Goal: Task Accomplishment & Management: Use online tool/utility

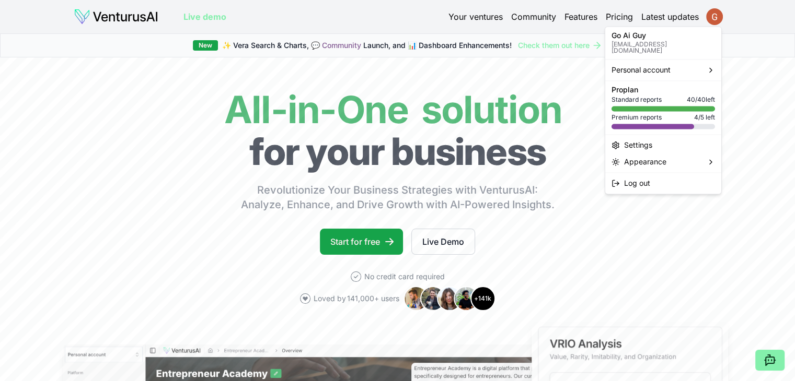
click at [712, 17] on html "We value your privacy We use cookies to enhance your browsing experience, serve…" at bounding box center [397, 190] width 795 height 381
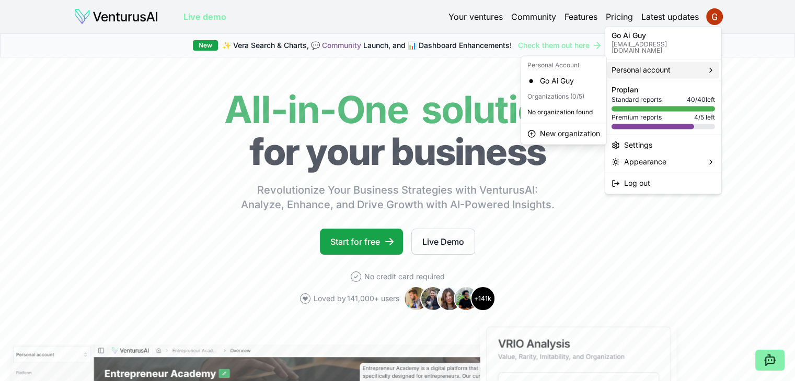
click at [650, 65] on span "Personal account" at bounding box center [640, 70] width 59 height 10
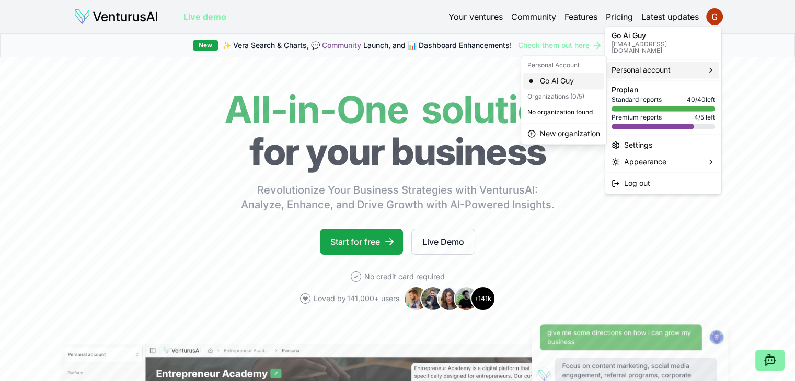
click at [560, 82] on div "Go Ai Guy" at bounding box center [563, 81] width 81 height 17
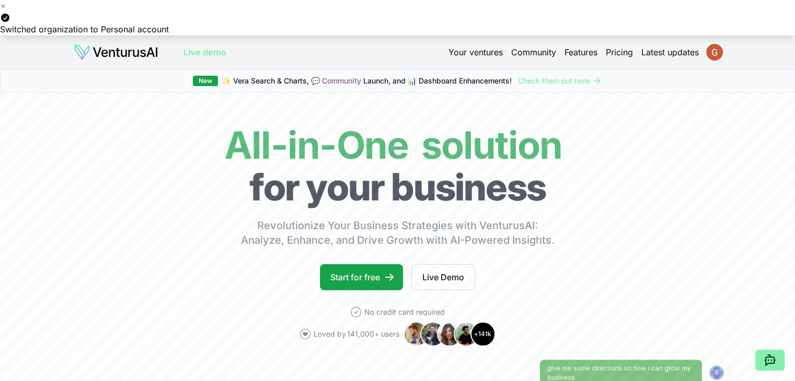
click at [718, 54] on html "We value your privacy We use cookies to enhance your browsing experience, serve…" at bounding box center [397, 190] width 795 height 381
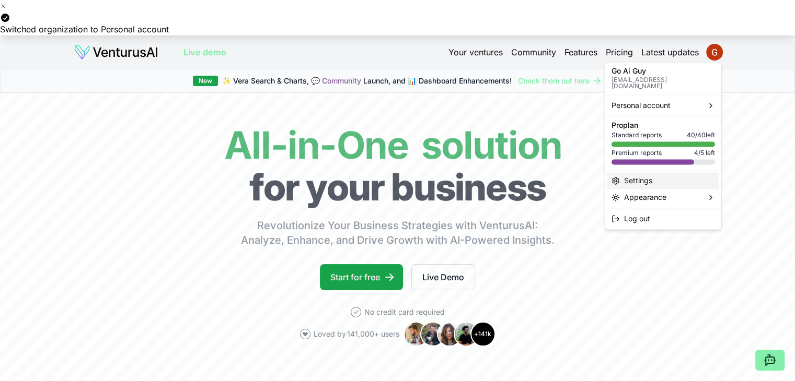
click at [665, 175] on div "Settings" at bounding box center [663, 180] width 112 height 17
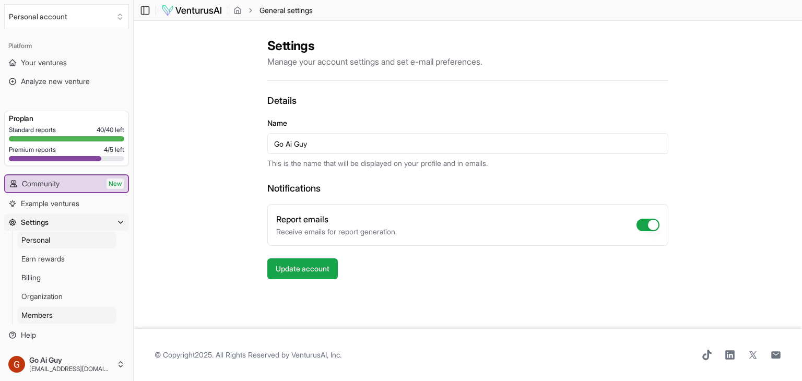
click at [50, 314] on span "Members" at bounding box center [36, 315] width 31 height 10
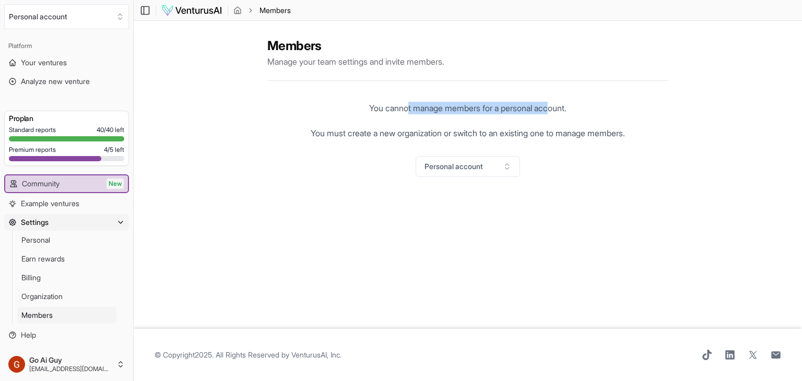
drag, startPoint x: 408, startPoint y: 108, endPoint x: 552, endPoint y: 107, distance: 144.2
click at [552, 107] on p "You cannot manage members for a personal account. You must create a new organiz…" at bounding box center [468, 121] width 315 height 38
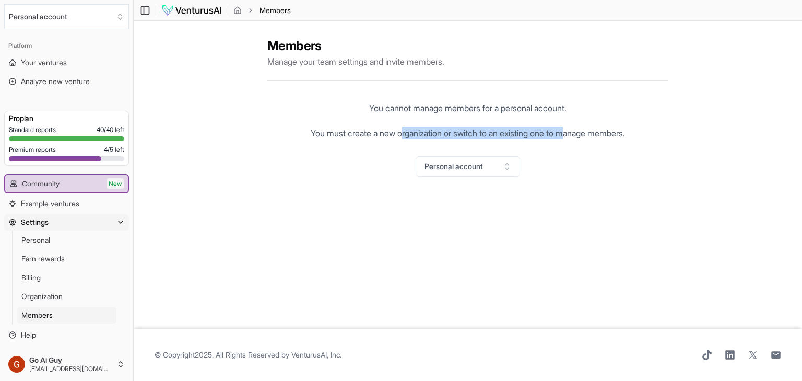
drag, startPoint x: 397, startPoint y: 133, endPoint x: 568, endPoint y: 136, distance: 171.4
click at [568, 136] on p "You cannot manage members for a personal account. You must create a new organiz…" at bounding box center [468, 121] width 315 height 38
click at [490, 170] on button "Personal account" at bounding box center [468, 166] width 104 height 21
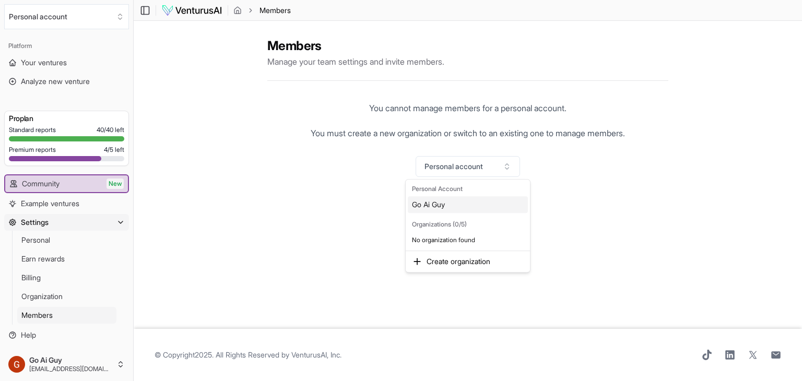
click at [49, 242] on html "We value your privacy We use cookies to enhance your browsing experience, serve…" at bounding box center [401, 190] width 802 height 381
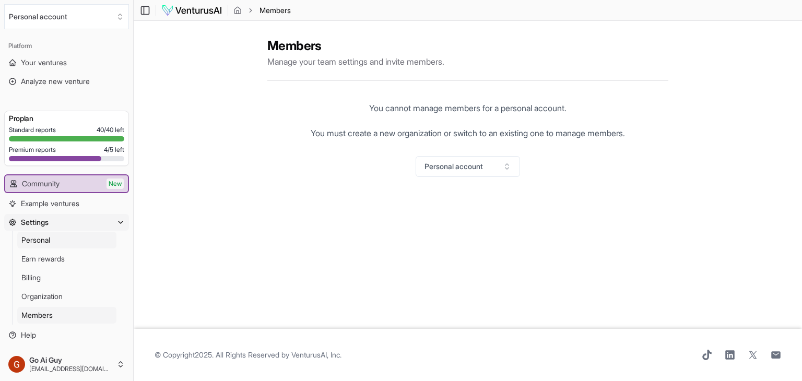
click at [36, 240] on span "Personal" at bounding box center [35, 240] width 29 height 10
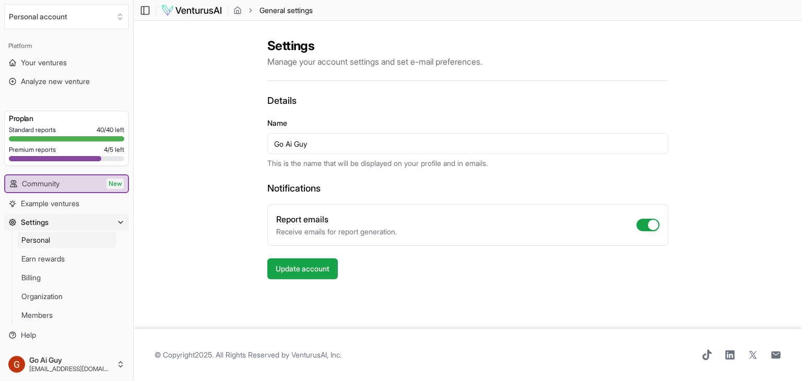
click at [43, 237] on span "Personal" at bounding box center [35, 240] width 29 height 10
click at [52, 300] on span "Organization" at bounding box center [41, 297] width 41 height 10
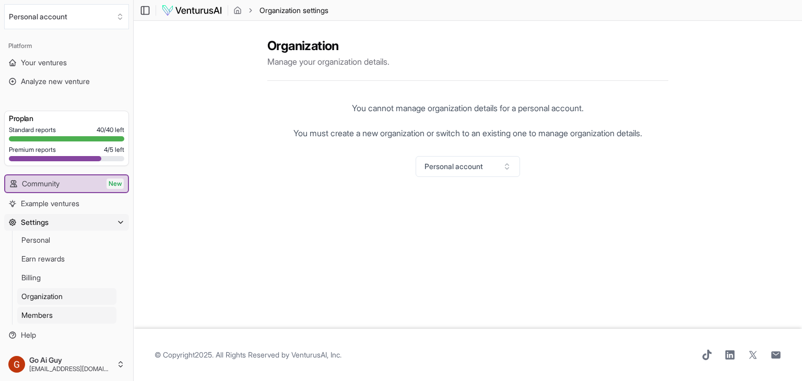
click at [48, 314] on span "Members" at bounding box center [36, 315] width 31 height 10
click at [56, 364] on html "We value your privacy We use cookies to enhance your browsing experience, serve…" at bounding box center [401, 190] width 802 height 381
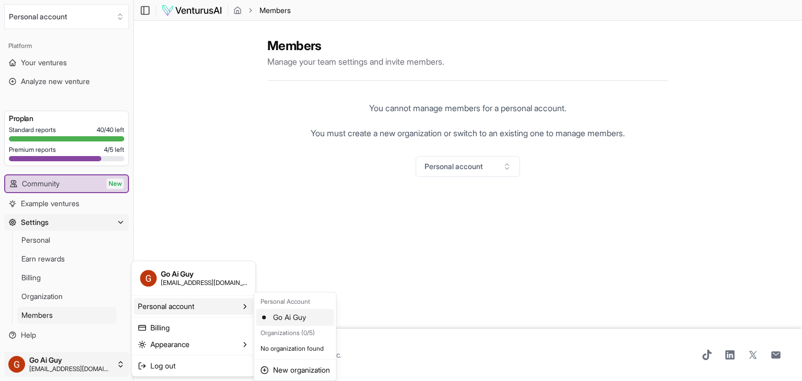
click at [275, 317] on div "Go Ai Guy" at bounding box center [296, 317] width 78 height 17
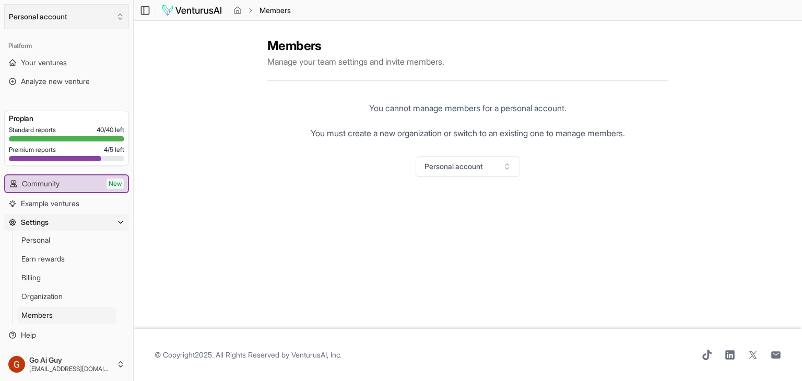
click at [87, 15] on button "Personal account" at bounding box center [66, 16] width 125 height 25
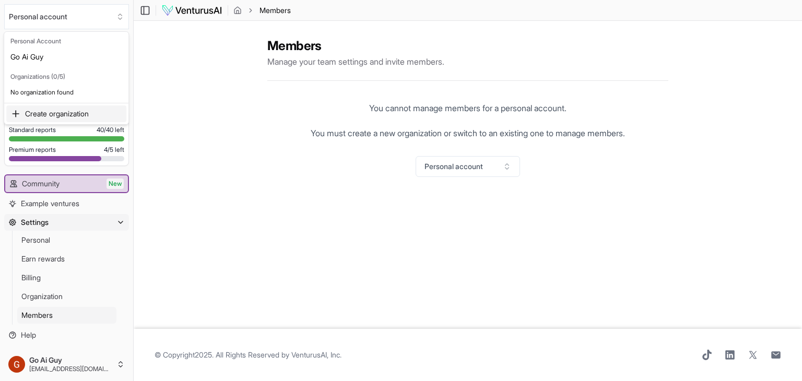
click at [53, 113] on div "Create organization" at bounding box center [66, 114] width 120 height 17
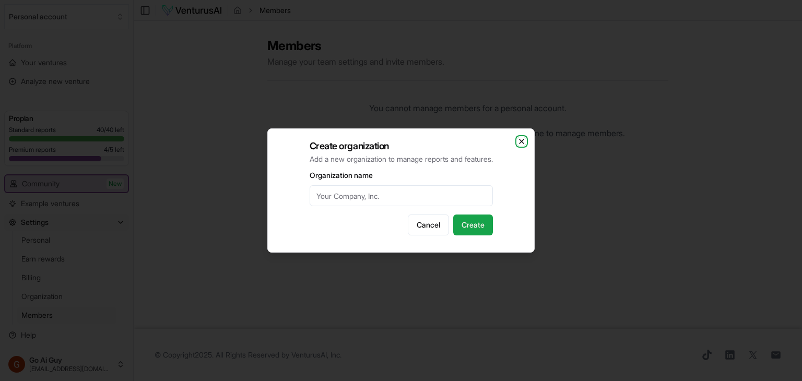
click at [520, 143] on icon "button" at bounding box center [522, 141] width 8 height 8
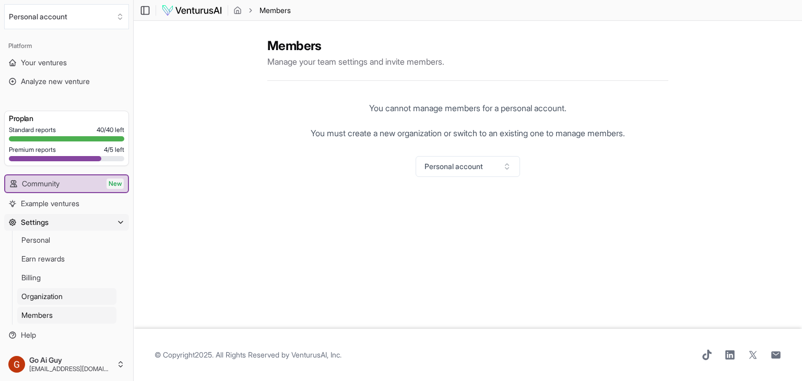
click at [61, 298] on span "Organization" at bounding box center [41, 297] width 41 height 10
click at [55, 245] on link "Personal" at bounding box center [66, 240] width 99 height 17
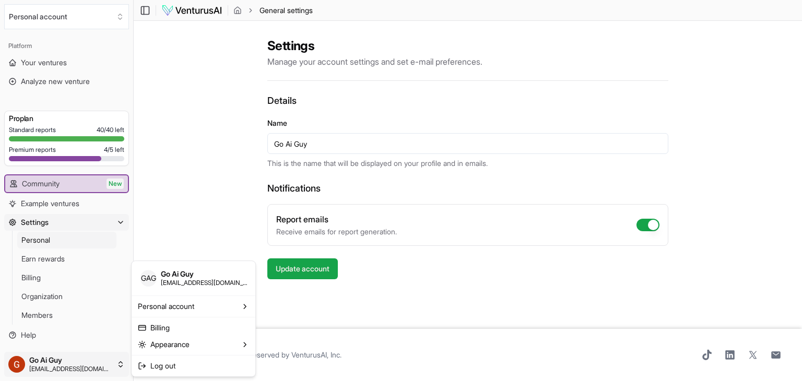
click at [57, 364] on html "We value your privacy We use cookies to enhance your browsing experience, serve…" at bounding box center [401, 190] width 802 height 381
click at [166, 330] on link "Billing" at bounding box center [194, 328] width 120 height 17
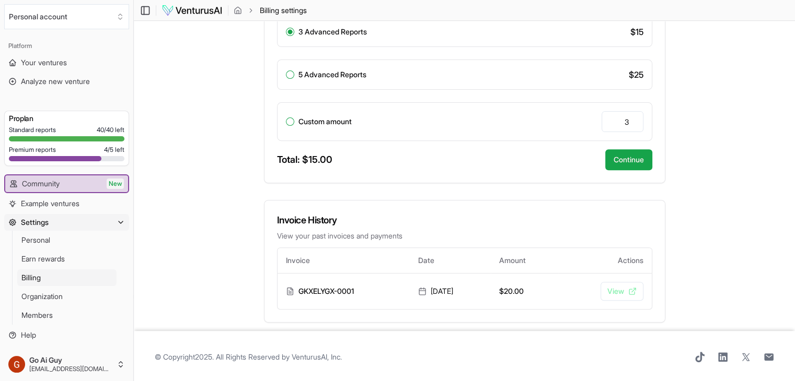
scroll to position [307, 0]
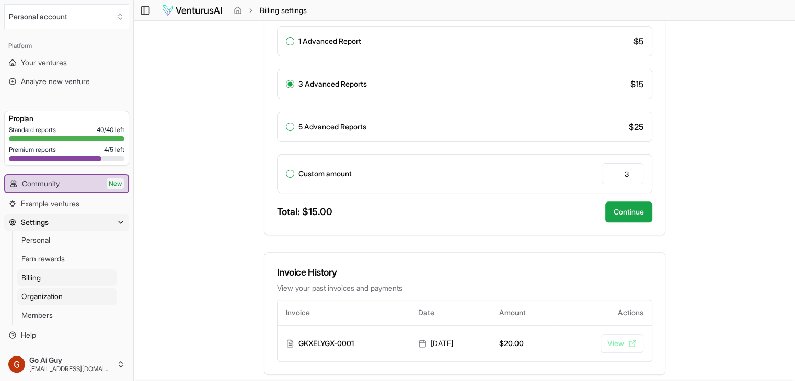
click at [49, 301] on link "Organization" at bounding box center [66, 296] width 99 height 17
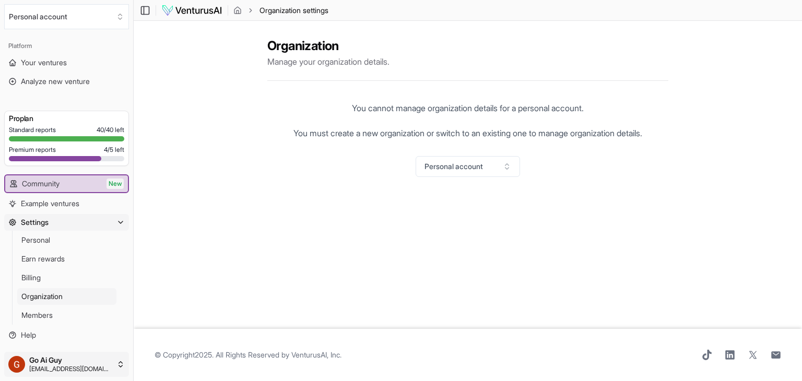
click at [62, 363] on html "We value your privacy We use cookies to enhance your browsing experience, serve…" at bounding box center [401, 190] width 802 height 381
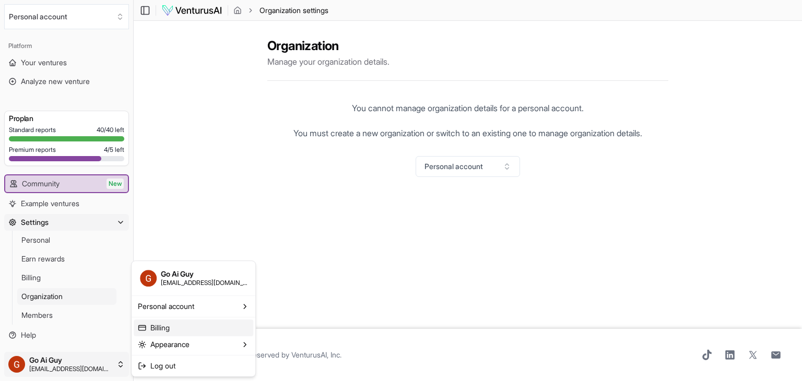
click at [175, 331] on link "Billing" at bounding box center [194, 328] width 120 height 17
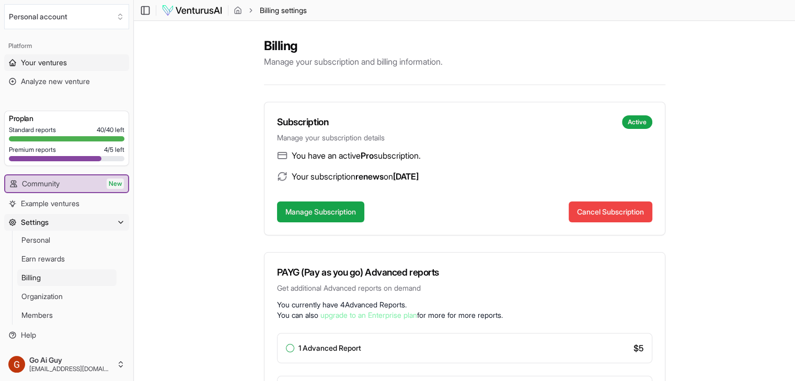
click at [63, 63] on span "Your ventures" at bounding box center [44, 62] width 46 height 10
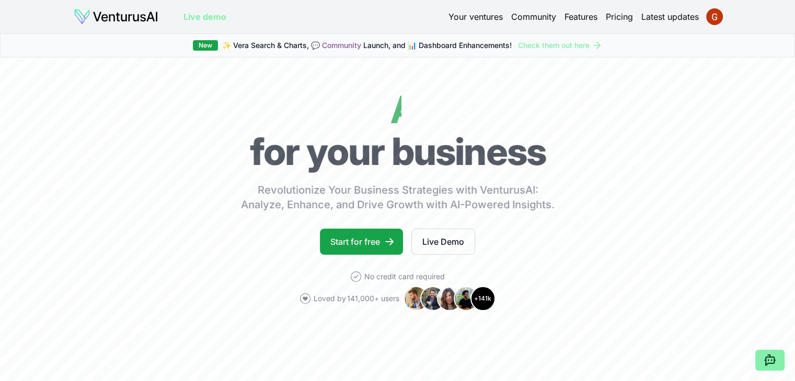
click at [623, 19] on link "Pricing" at bounding box center [619, 16] width 27 height 13
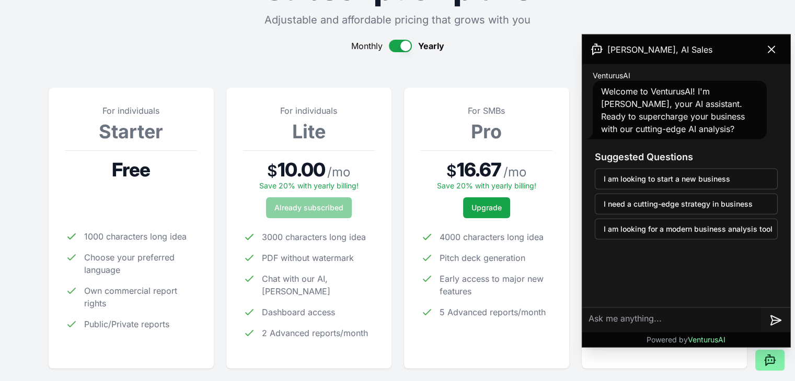
scroll to position [52, 0]
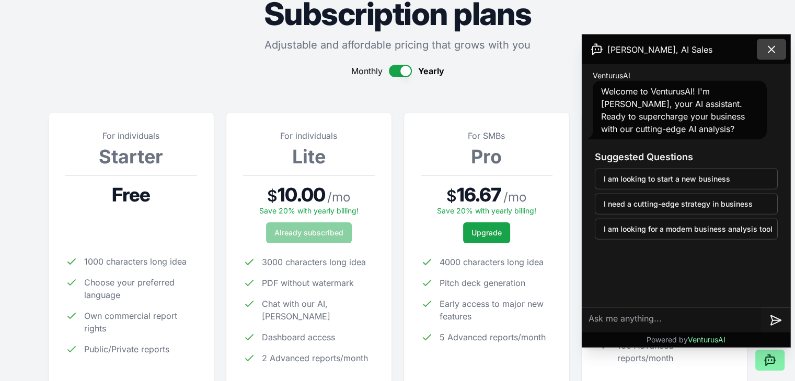
click at [769, 48] on icon at bounding box center [771, 49] width 6 height 6
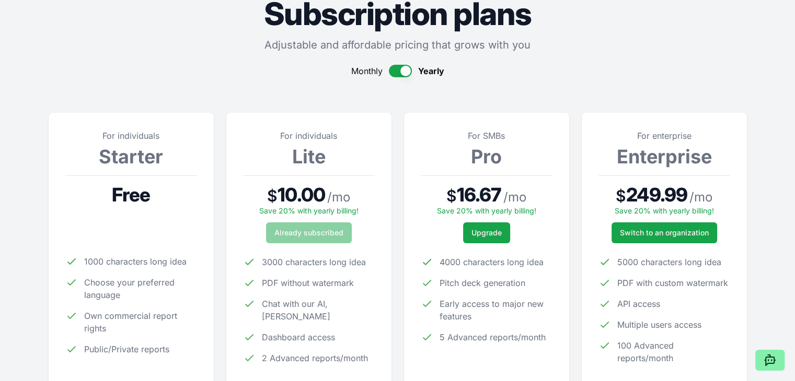
click at [397, 69] on button "button" at bounding box center [400, 71] width 23 height 13
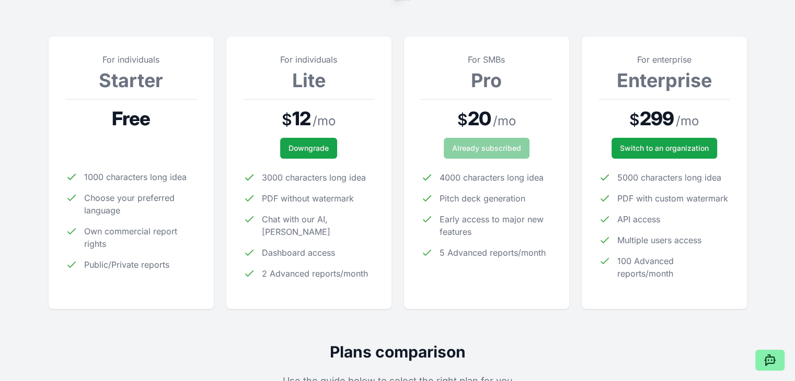
scroll to position [104, 0]
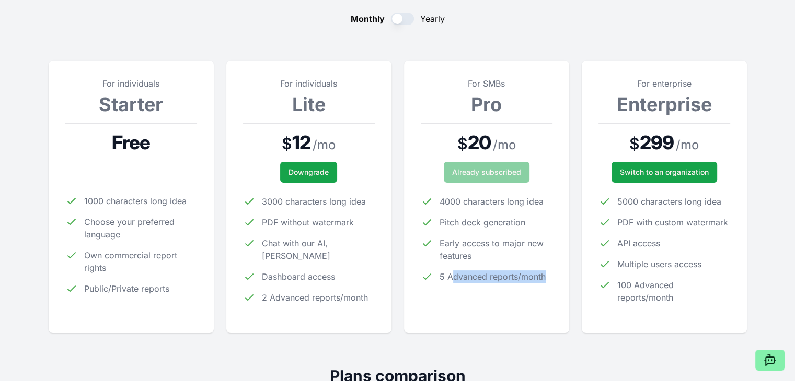
drag, startPoint x: 455, startPoint y: 275, endPoint x: 555, endPoint y: 287, distance: 101.0
click at [555, 287] on div "For SMBs Pro $ 20 / mo Already subscribed 4000 characters long idea Pitch deck …" at bounding box center [486, 197] width 165 height 273
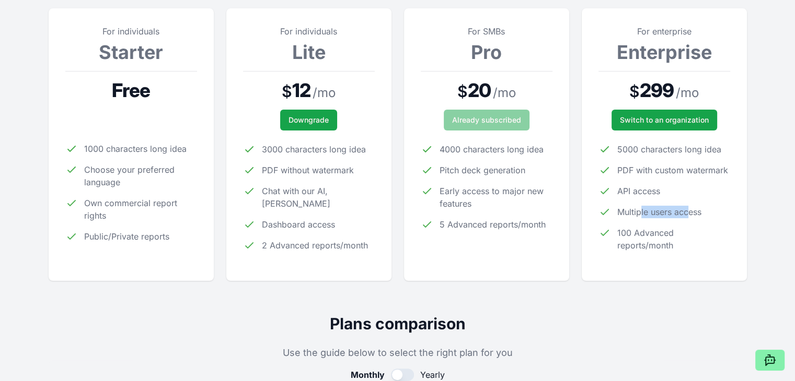
drag, startPoint x: 639, startPoint y: 214, endPoint x: 690, endPoint y: 217, distance: 50.8
click at [690, 217] on span "Multiple users access" at bounding box center [659, 212] width 84 height 13
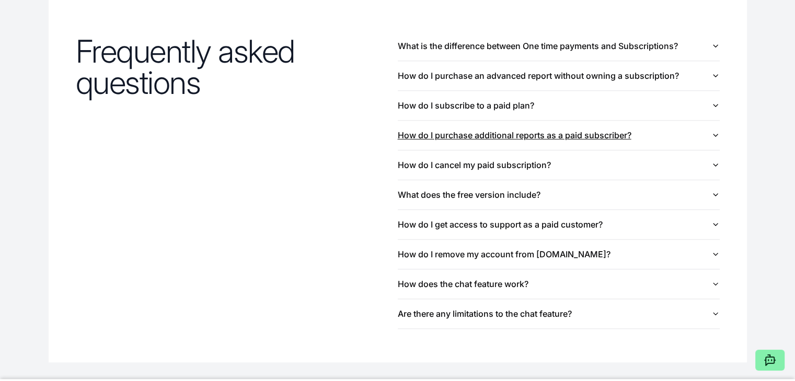
scroll to position [1116, 0]
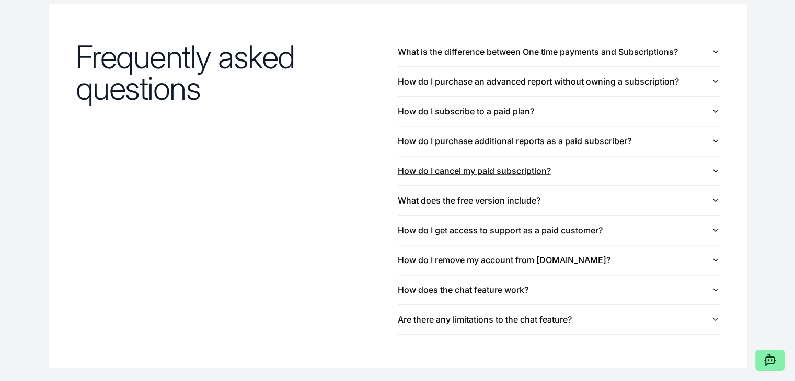
click at [630, 168] on button "How do I cancel my paid subscription?" at bounding box center [559, 170] width 322 height 29
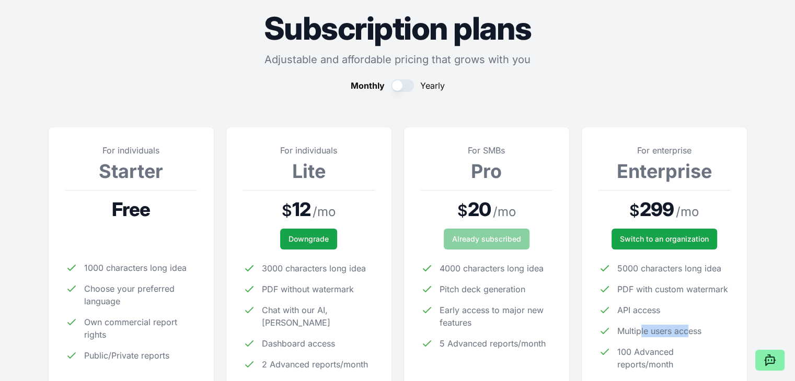
scroll to position [0, 0]
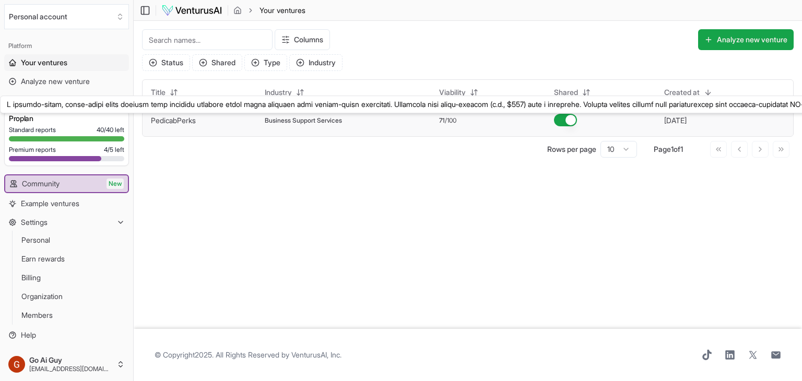
click at [194, 123] on link "PedicabPerks" at bounding box center [173, 120] width 45 height 9
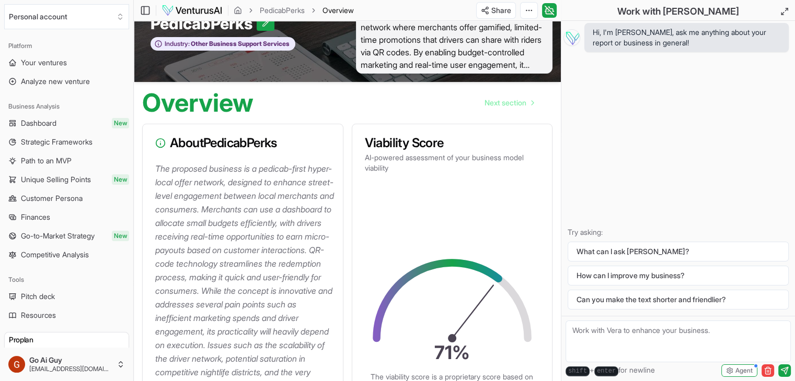
scroll to position [52, 0]
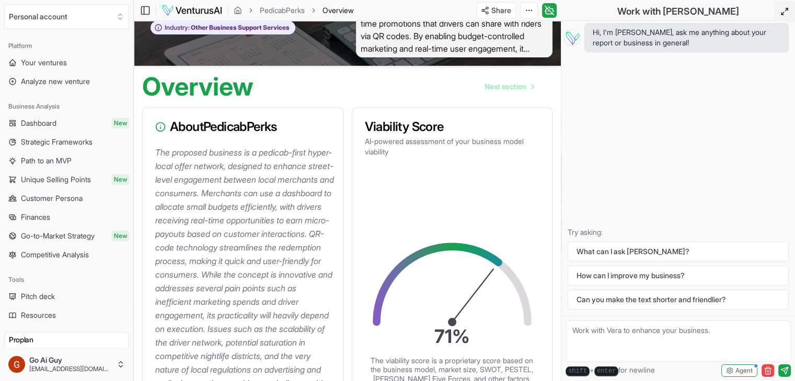
click at [784, 8] on icon at bounding box center [784, 11] width 8 height 8
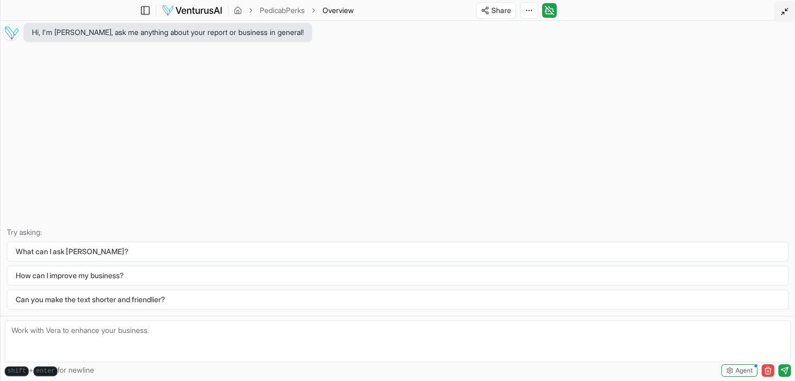
click at [784, 8] on icon at bounding box center [784, 11] width 8 height 8
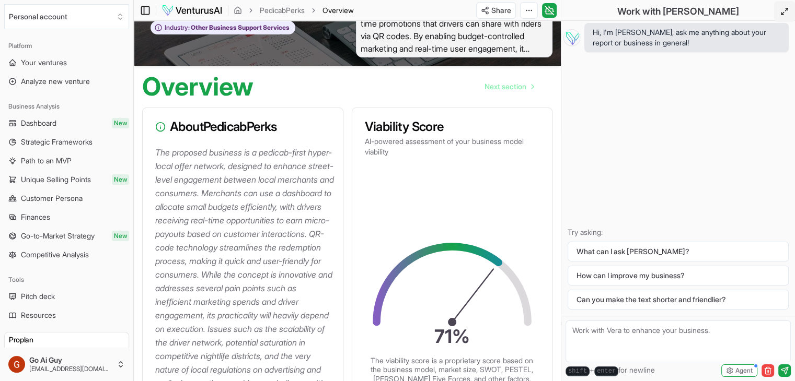
click at [144, 10] on icon at bounding box center [144, 10] width 0 height 8
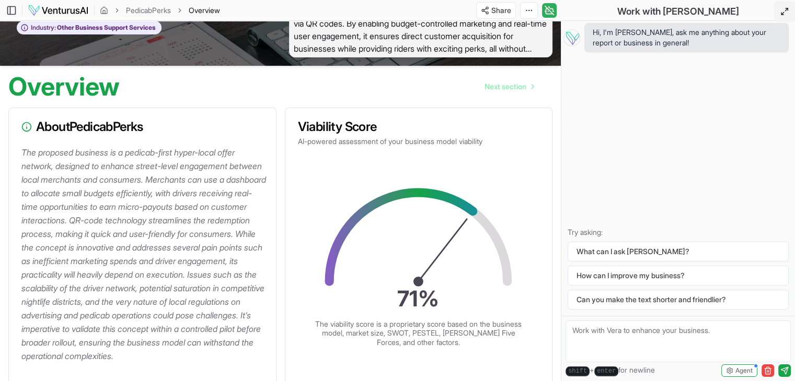
click at [550, 11] on icon at bounding box center [549, 10] width 10 height 13
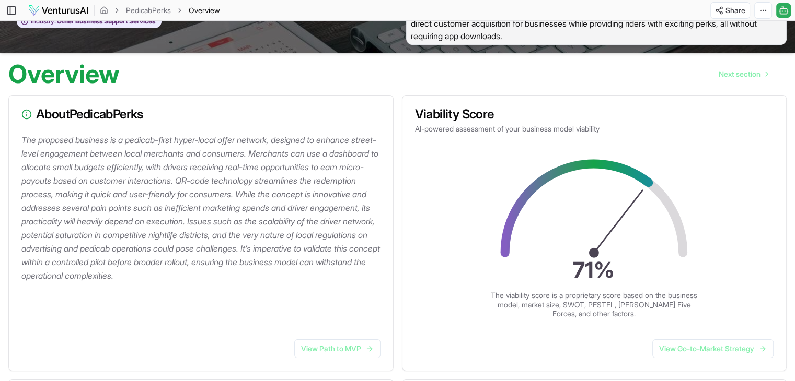
scroll to position [46, 0]
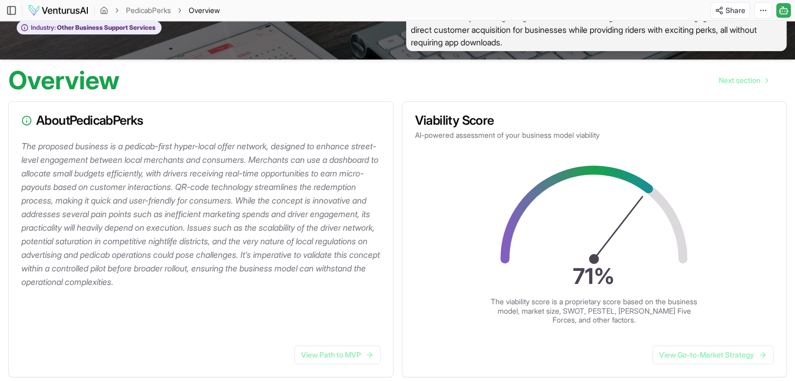
click at [782, 9] on icon at bounding box center [783, 10] width 10 height 13
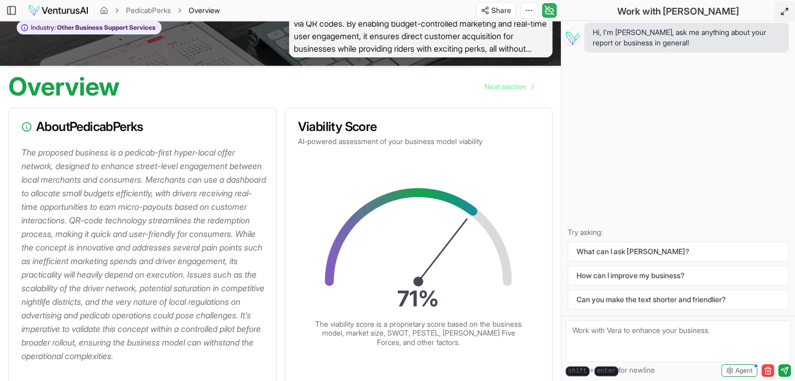
click at [554, 9] on button "Toggle Chat Sidebar" at bounding box center [549, 10] width 15 height 15
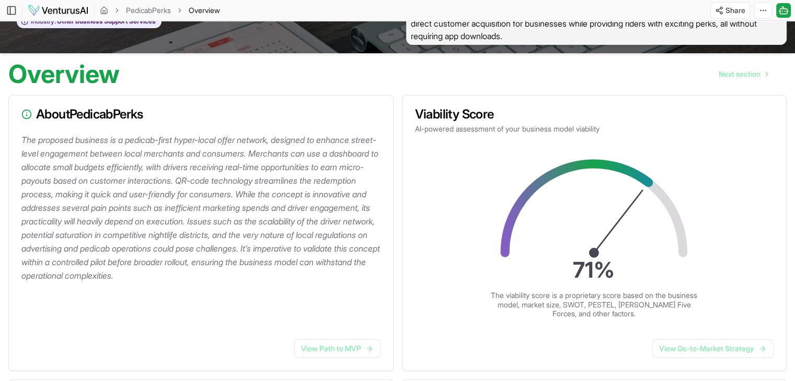
scroll to position [46, 0]
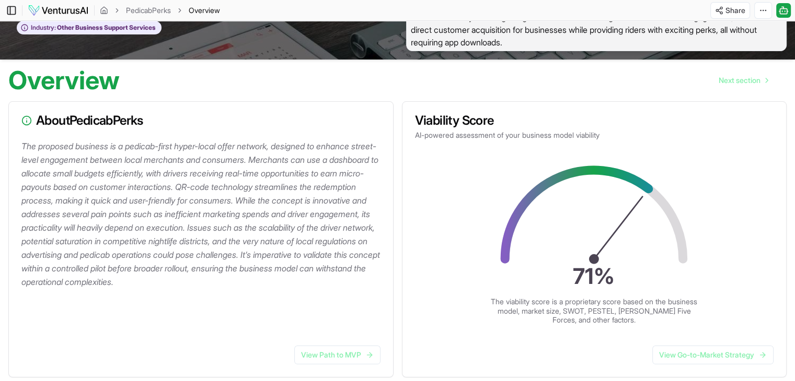
click at [13, 10] on icon at bounding box center [11, 10] width 10 height 13
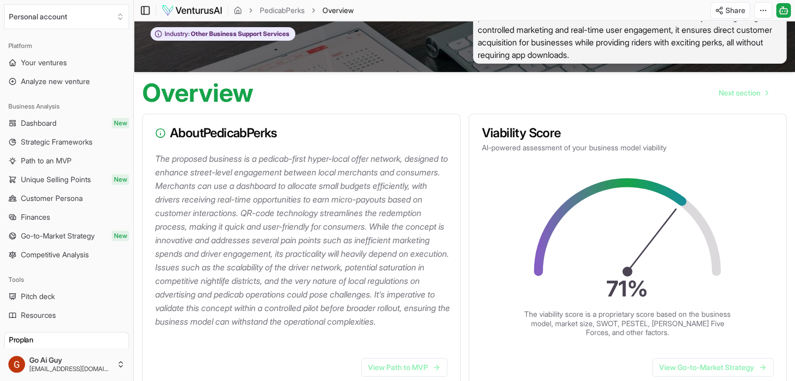
scroll to position [52, 0]
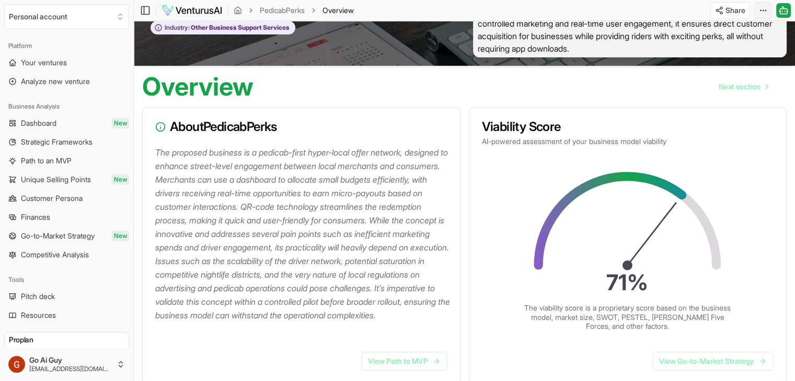
click at [761, 7] on html "We value your privacy We use cookies to enhance your browsing experience, serve…" at bounding box center [397, 138] width 795 height 381
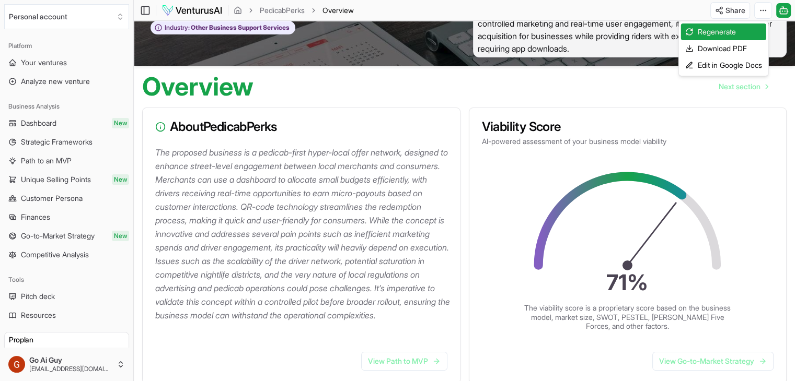
click at [741, 11] on html "We value your privacy We use cookies to enhance your browsing experience, serve…" at bounding box center [397, 138] width 795 height 381
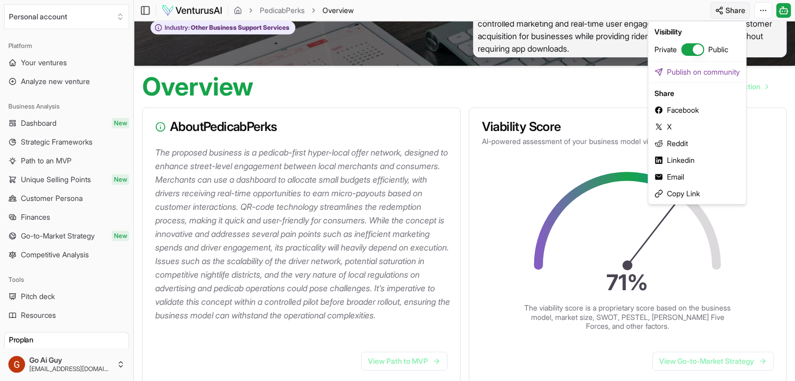
click at [727, 10] on html "We value your privacy We use cookies to enhance your browsing experience, serve…" at bounding box center [397, 138] width 795 height 381
click at [690, 47] on button "button" at bounding box center [692, 49] width 23 height 13
click at [692, 7] on html "We value your privacy We use cookies to enhance your browsing experience, serve…" at bounding box center [397, 138] width 795 height 381
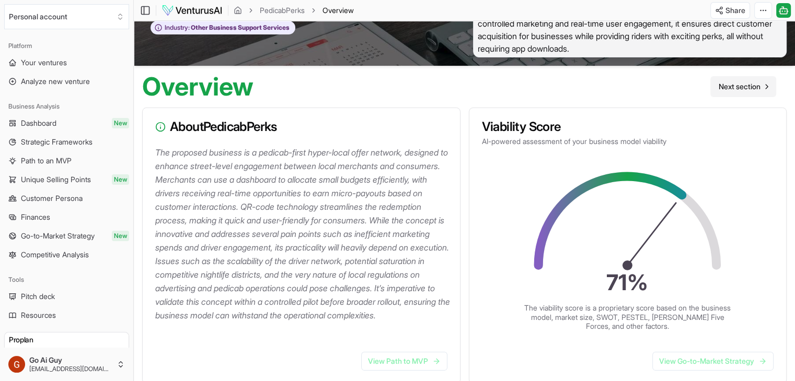
click at [749, 86] on span "Next section" at bounding box center [739, 87] width 42 height 10
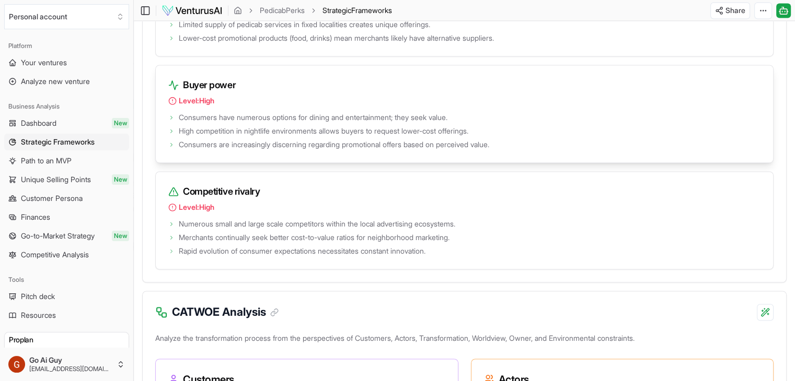
scroll to position [1673, 0]
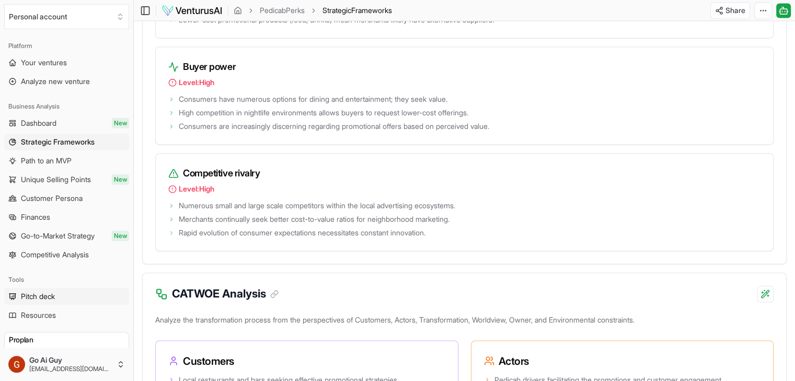
click at [42, 299] on span "Pitch deck" at bounding box center [38, 297] width 34 height 10
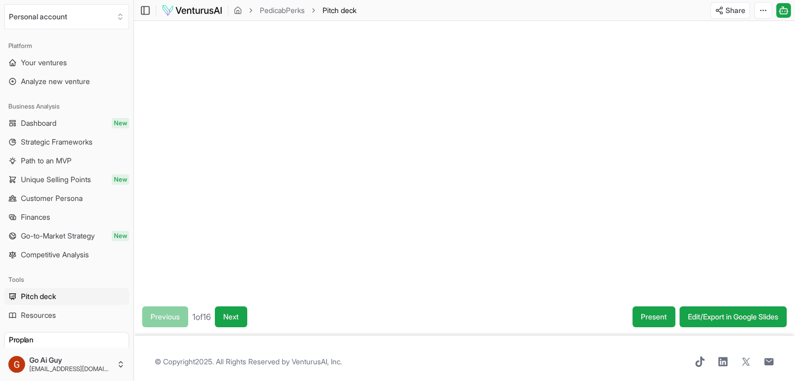
scroll to position [101, 0]
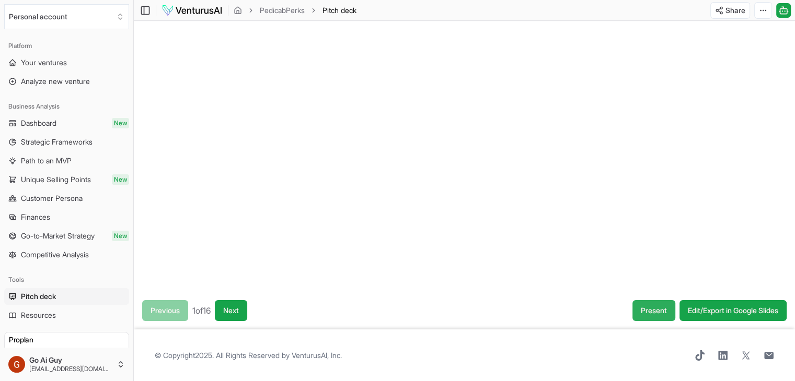
click at [644, 318] on button "Present" at bounding box center [653, 310] width 43 height 21
